Goal: Use online tool/utility: Utilize a website feature to perform a specific function

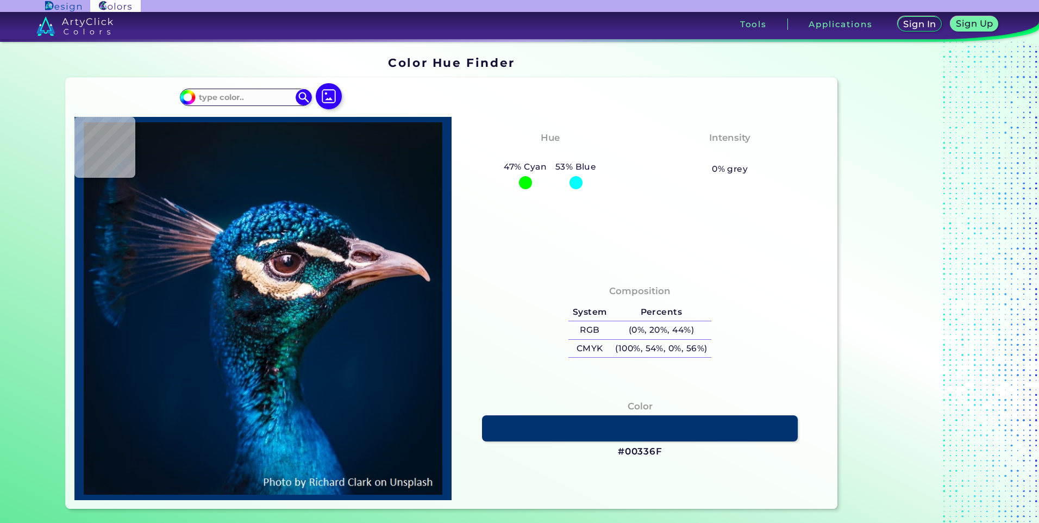
type input "#071828"
type input "#0871aa"
type input "#0871AA"
type input "#05638c"
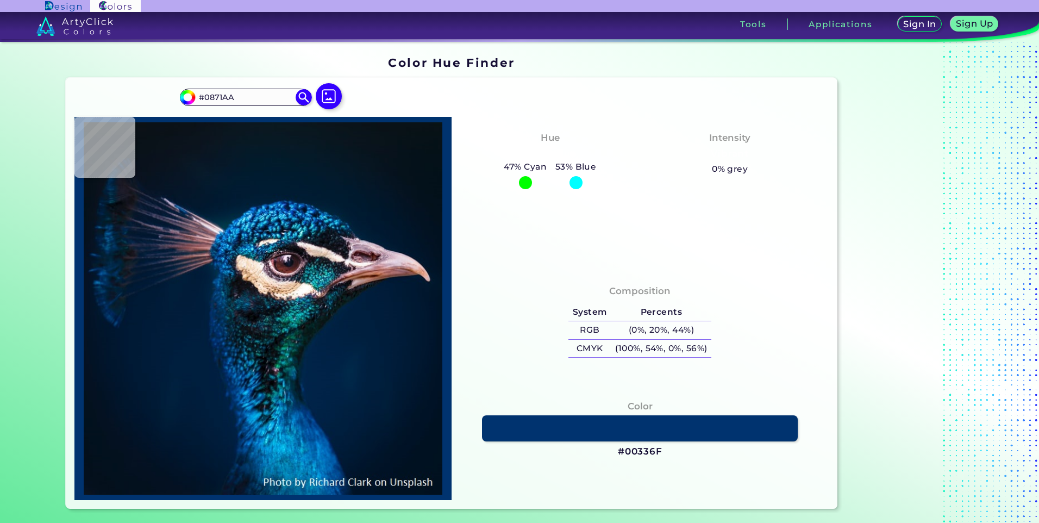
type input "#05638C"
type input "#0b3b6b"
type input "#0B3B6B"
type input "#2d2631"
type input "#2D2631"
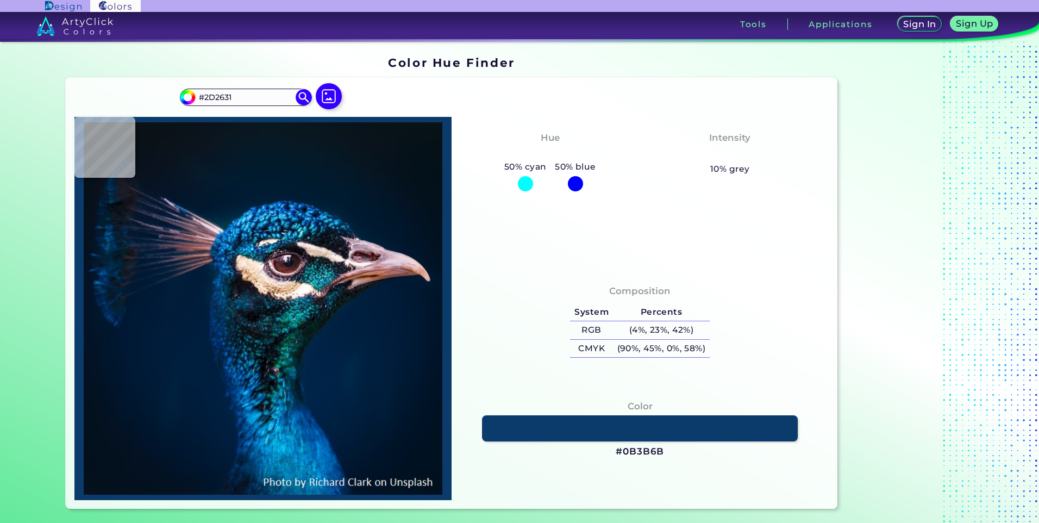
type input "#614b50"
type input "#614B50"
type input "#867c88"
type input "#867C88"
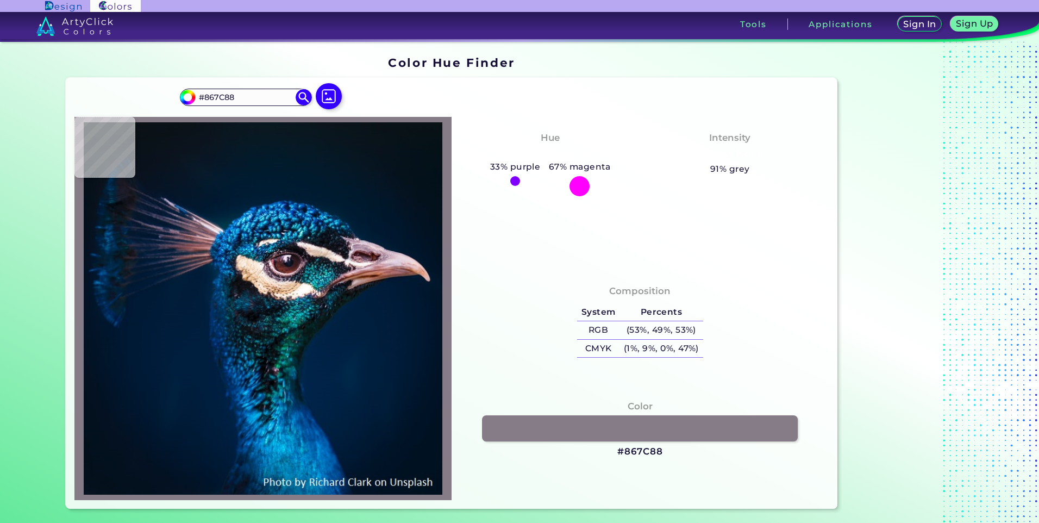
click at [287, 255] on img at bounding box center [263, 308] width 366 height 372
